Goal: Task Accomplishment & Management: Use online tool/utility

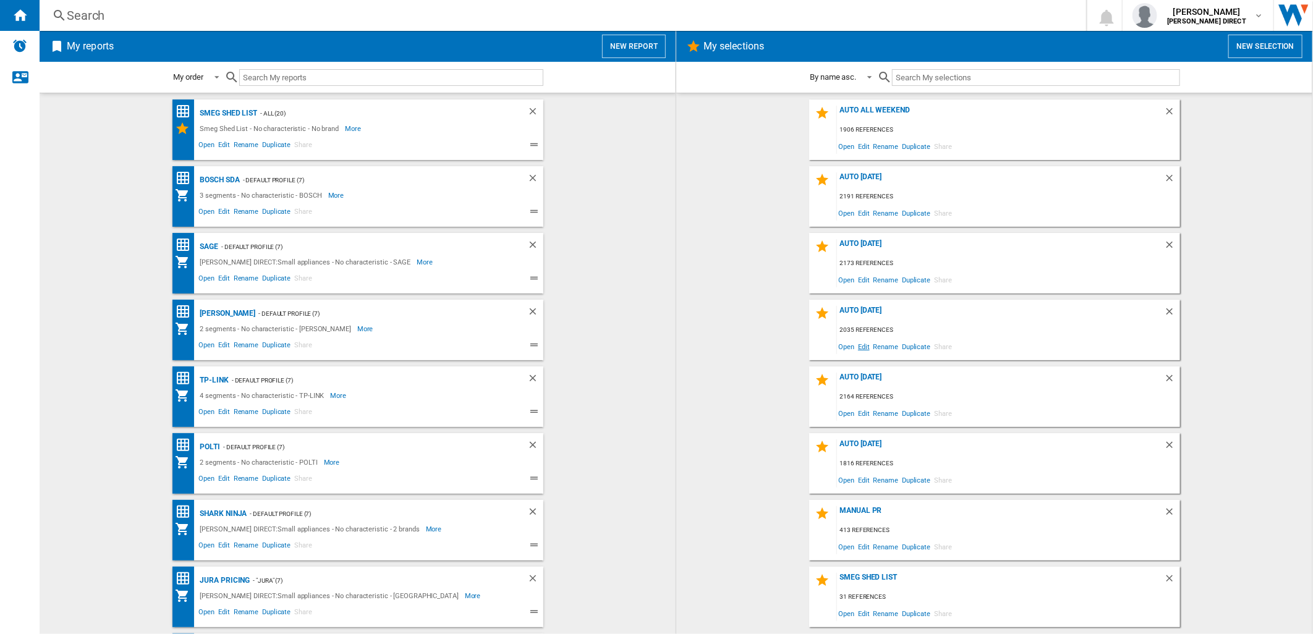
click at [863, 347] on span "Edit" at bounding box center [863, 346] width 15 height 17
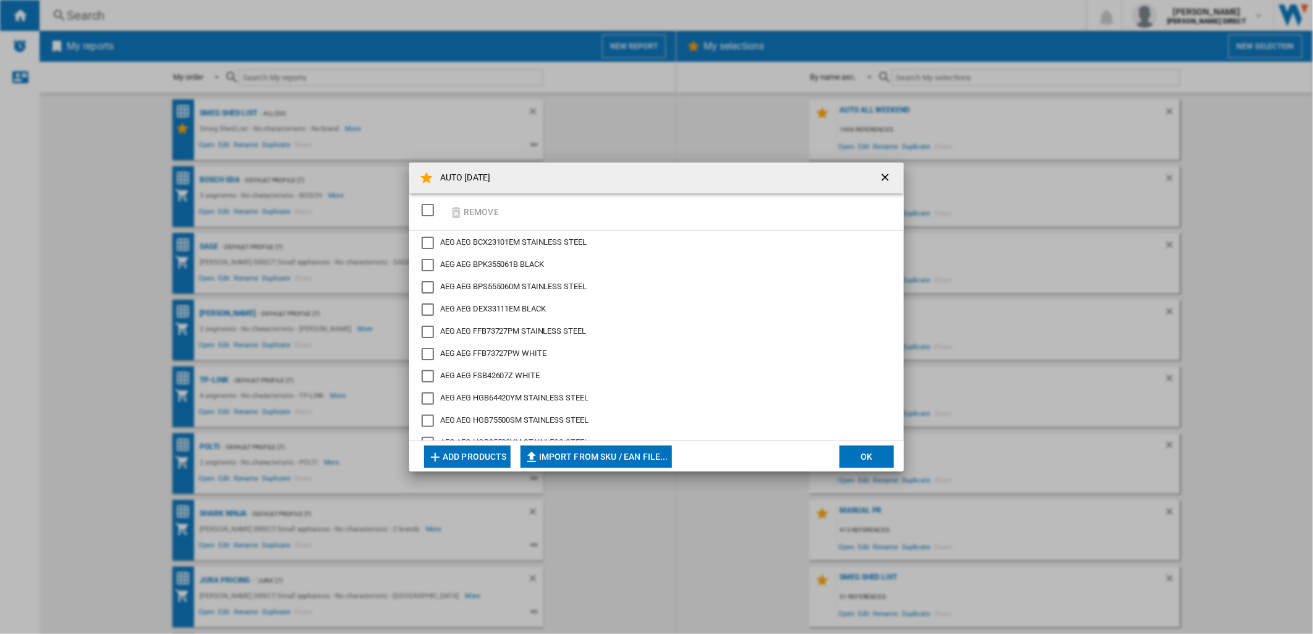
click at [430, 208] on div "SELECTIONS.EDITION_POPUP.SELECT_DESELECT" at bounding box center [427, 210] width 12 height 12
click at [460, 211] on ng-md-icon "button" at bounding box center [456, 212] width 15 height 15
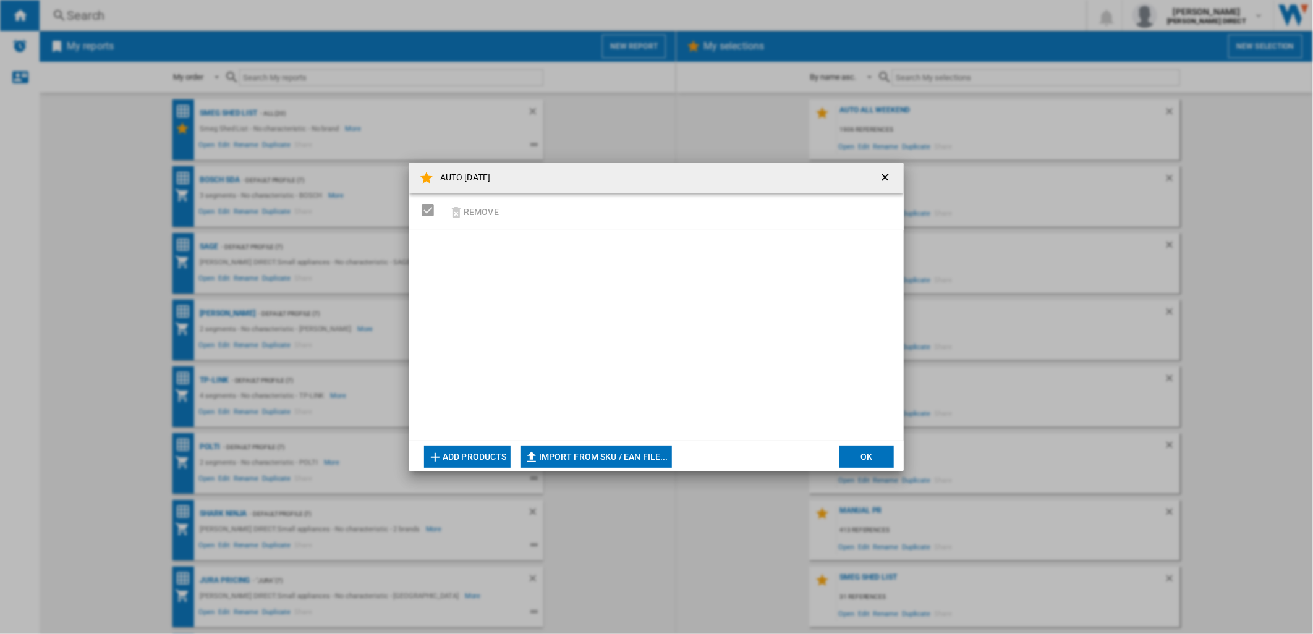
click at [591, 446] on button "Import from SKU / EAN file..." at bounding box center [595, 457] width 151 height 22
type input "**********"
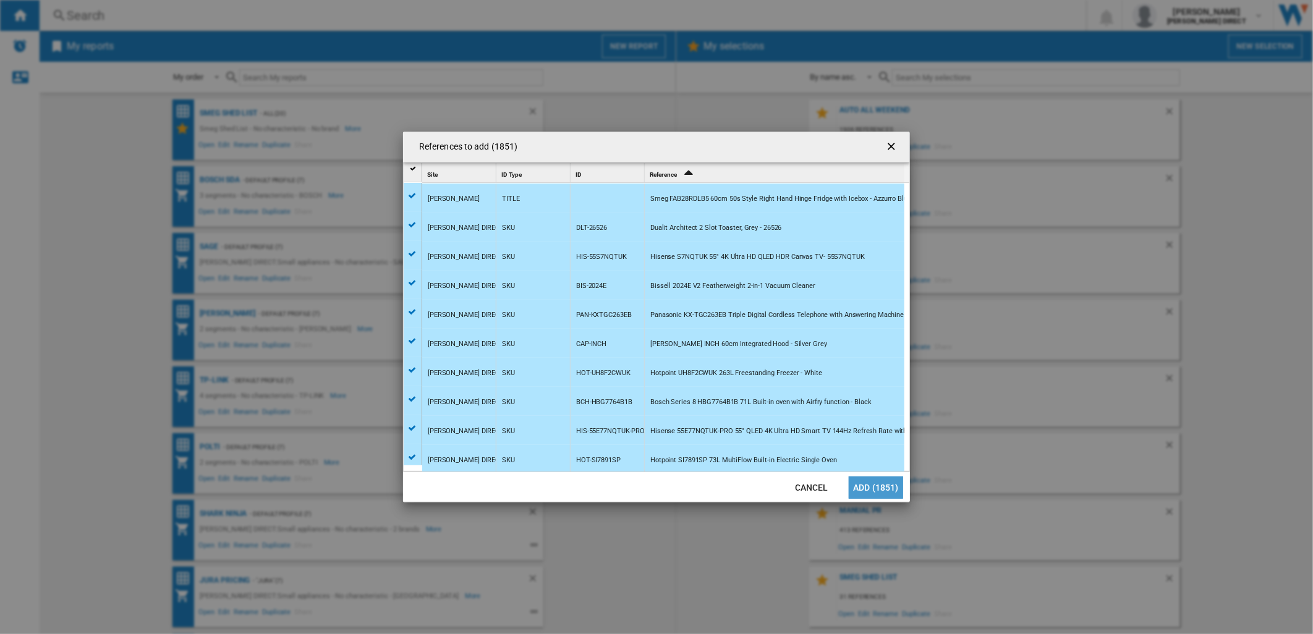
click at [869, 487] on button "Add (1851)" at bounding box center [876, 487] width 54 height 22
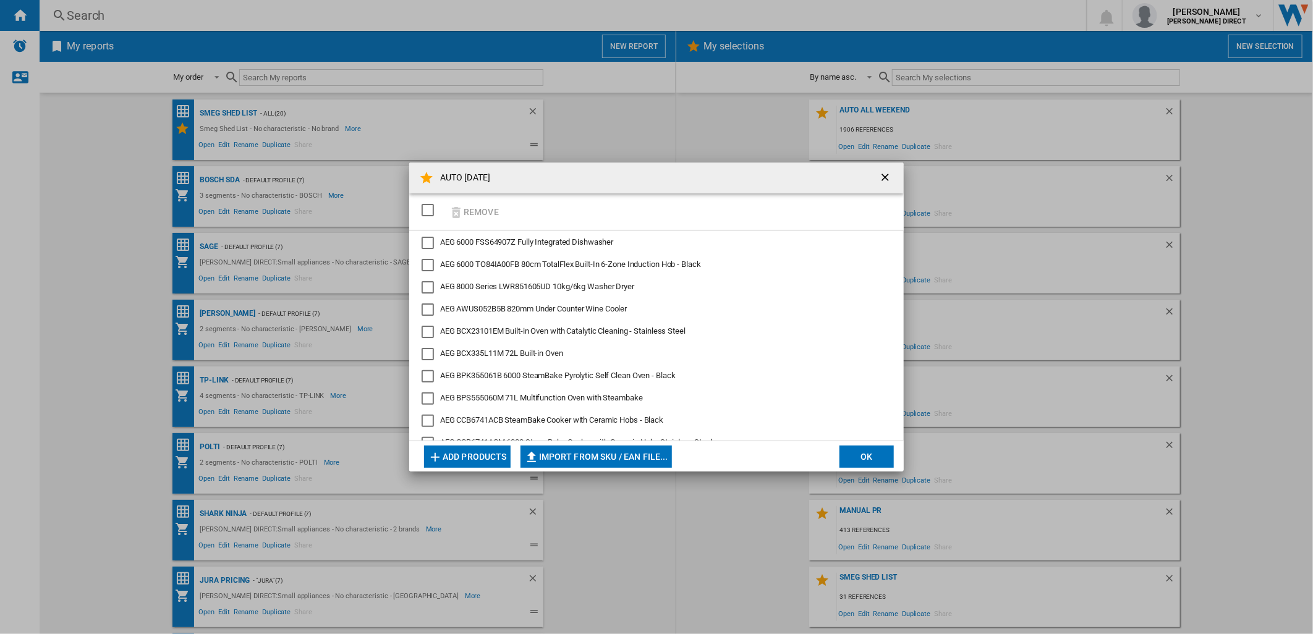
click at [868, 453] on button "OK" at bounding box center [866, 457] width 54 height 22
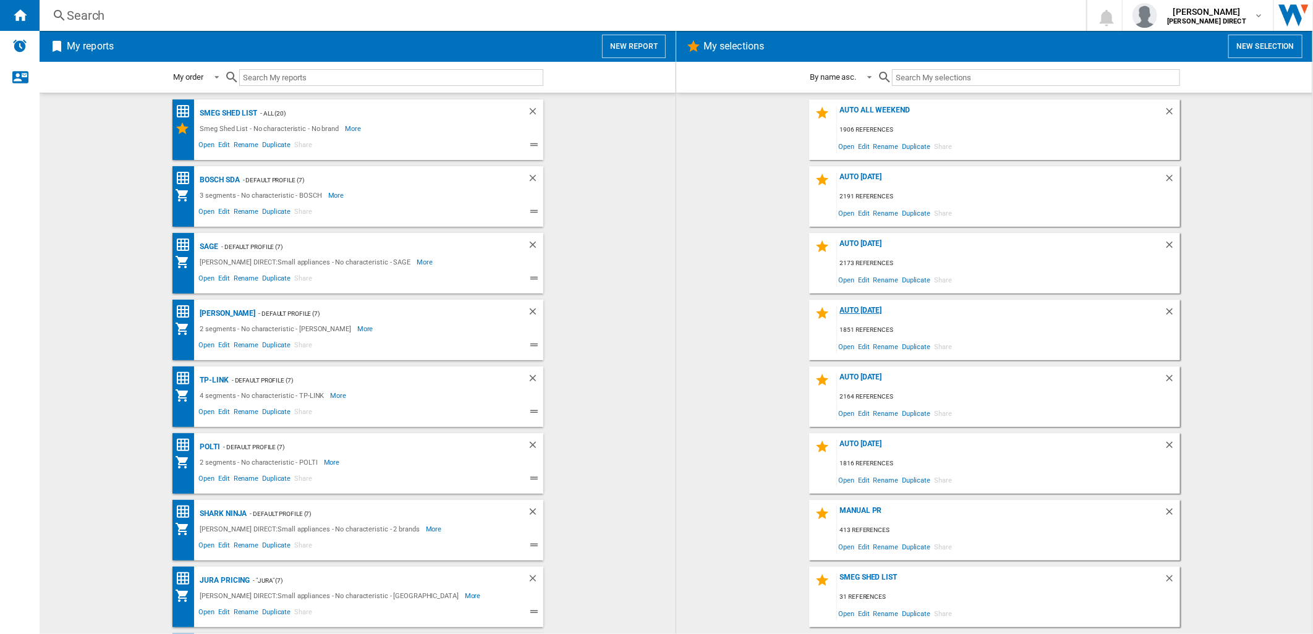
click at [886, 308] on div "AUTO [DATE]" at bounding box center [1000, 314] width 327 height 17
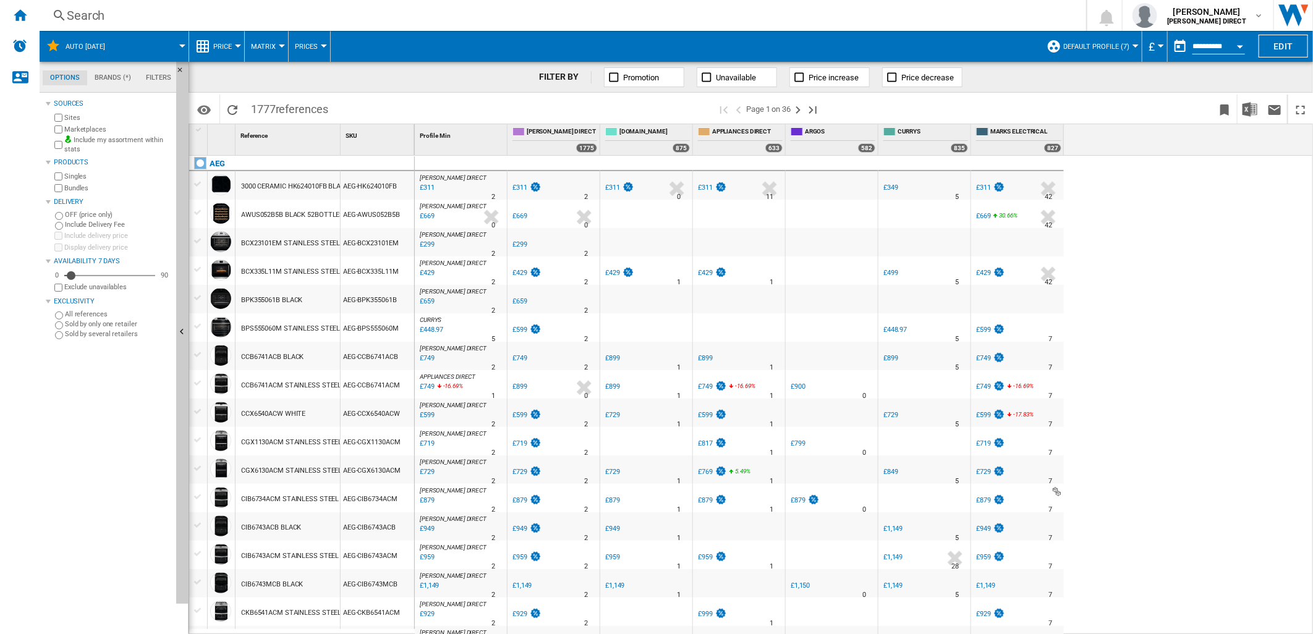
click at [75, 184] on label "Bundles" at bounding box center [117, 188] width 107 height 9
click at [1255, 105] on img "Download in Excel" at bounding box center [1249, 109] width 15 height 15
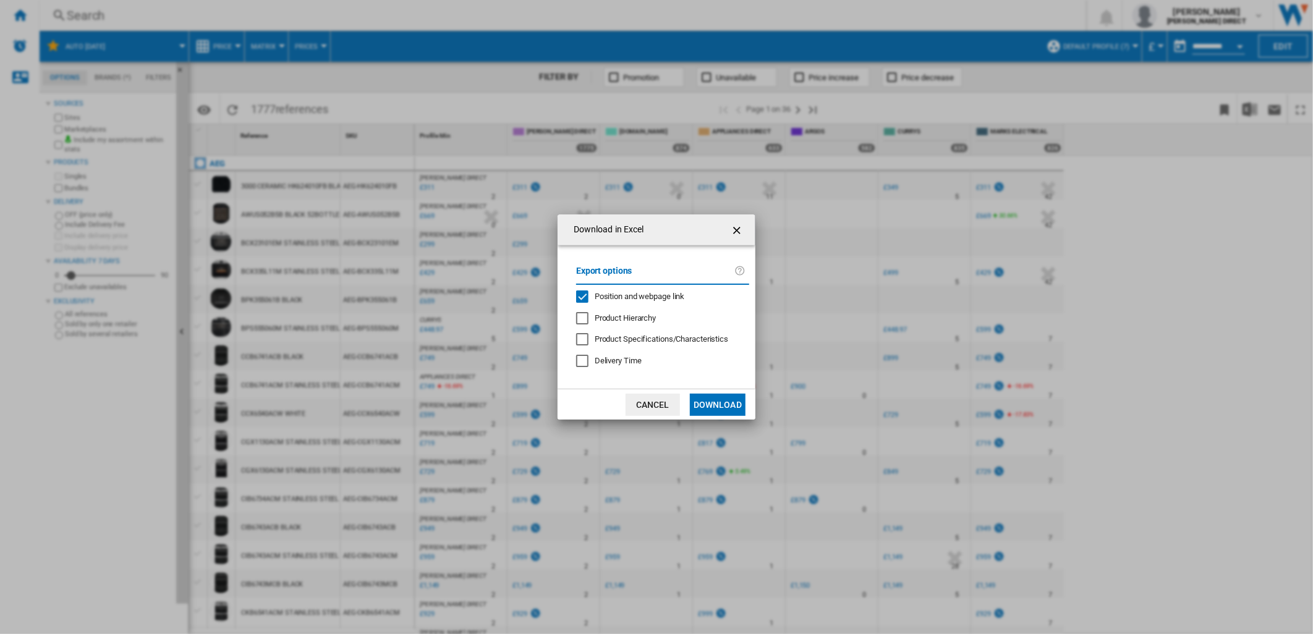
click at [663, 293] on span "Position and webpage link" at bounding box center [640, 296] width 90 height 9
click at [736, 410] on button "Download" at bounding box center [718, 405] width 56 height 22
